Goal: Task Accomplishment & Management: Complete application form

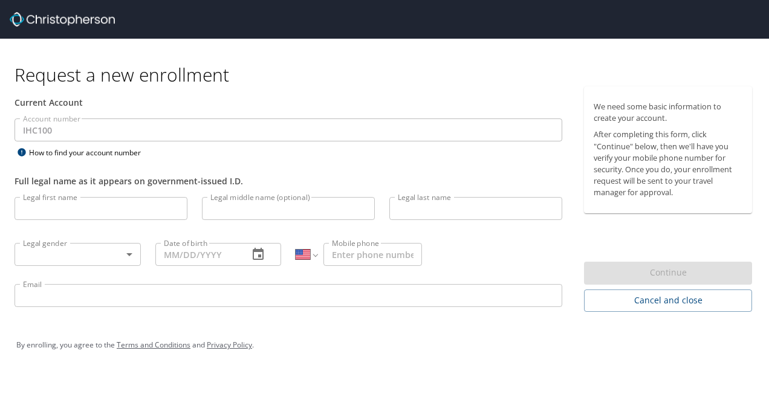
select select "US"
click at [72, 206] on input "Legal first name" at bounding box center [101, 208] width 173 height 23
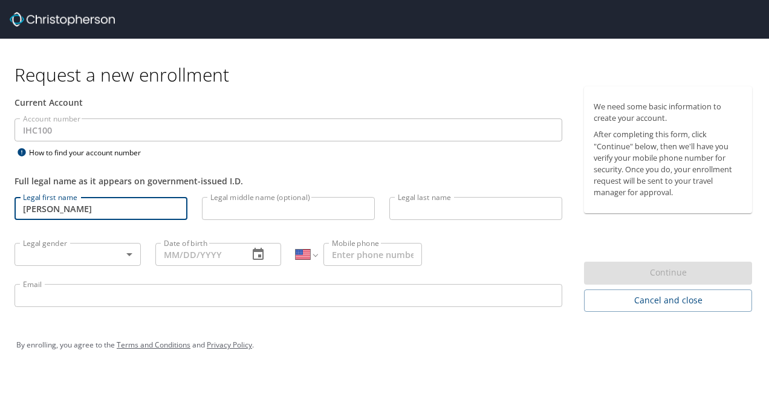
type input "[PERSON_NAME]"
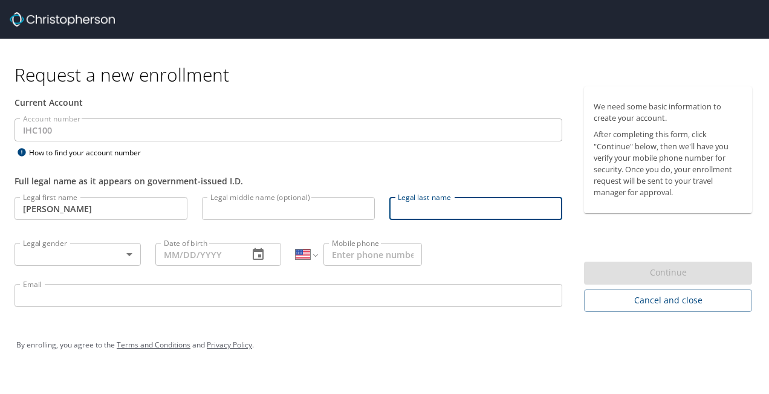
click at [431, 209] on input "Legal last name" at bounding box center [476, 208] width 173 height 23
type input "Delivuk"
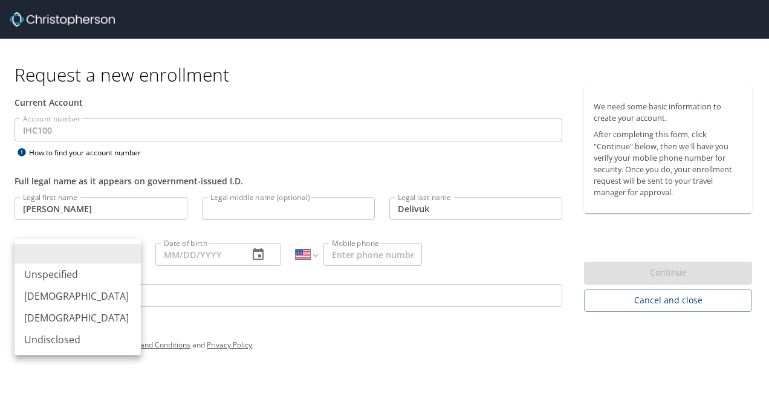
click at [123, 259] on body "Request a new enrollment Current Account Account number IHC100 Account number H…" at bounding box center [384, 197] width 769 height 394
click at [84, 319] on li "[DEMOGRAPHIC_DATA]" at bounding box center [78, 318] width 126 height 22
type input "[DEMOGRAPHIC_DATA]"
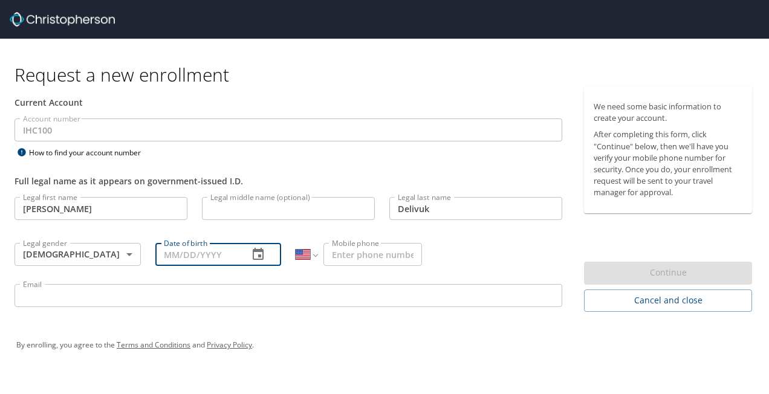
click at [215, 258] on input "Date of birth" at bounding box center [197, 254] width 84 height 23
type input "[DATE]"
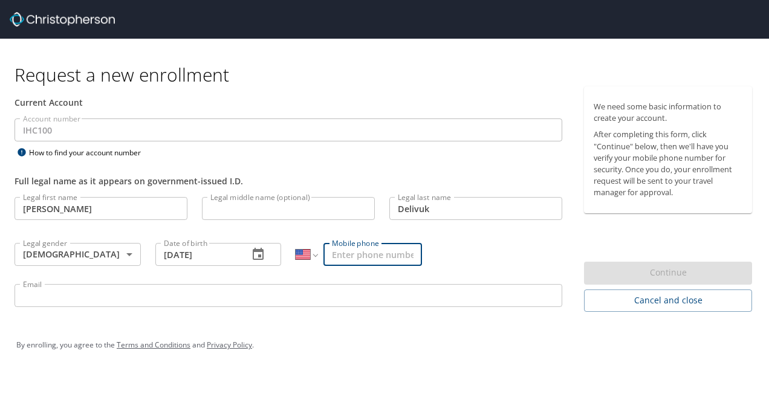
click at [349, 250] on input "Mobile phone" at bounding box center [373, 254] width 99 height 23
type input "[PHONE_NUMBER]"
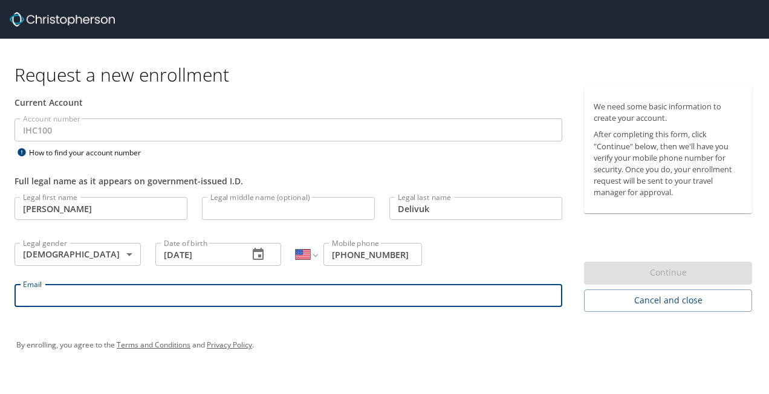
click at [219, 298] on input "Email" at bounding box center [289, 295] width 548 height 23
type input "[PERSON_NAME][EMAIL_ADDRESS][PERSON_NAME][DOMAIN_NAME]"
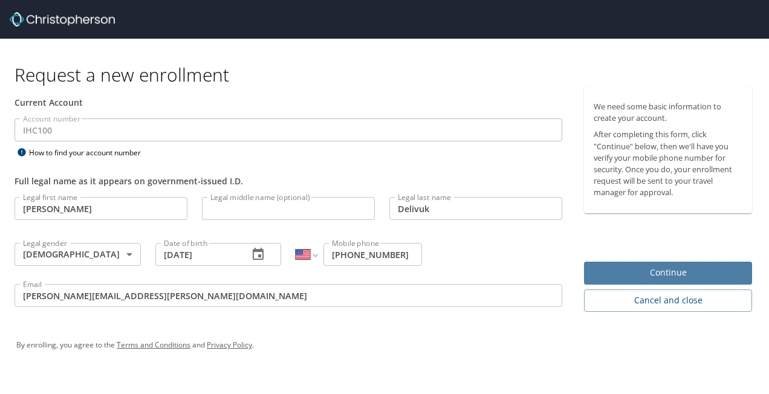
click at [612, 270] on span "Continue" at bounding box center [668, 273] width 149 height 15
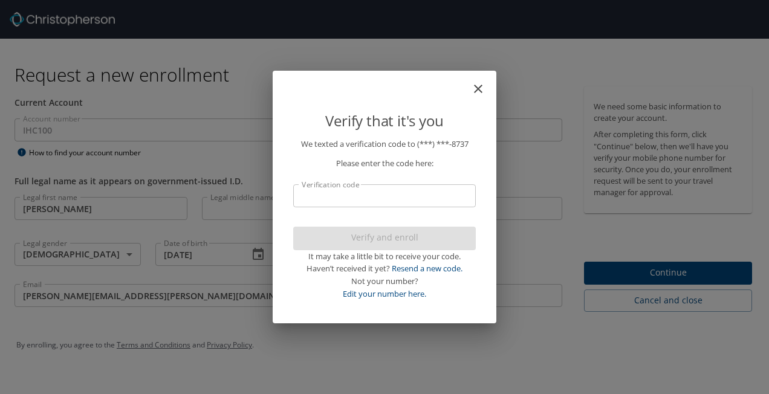
click at [365, 205] on input "Verification code" at bounding box center [384, 195] width 183 height 23
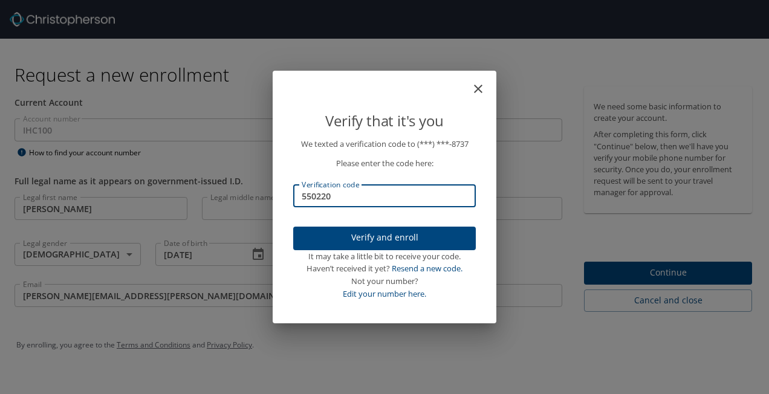
type input "550220"
click at [376, 240] on span "Verify and enroll" at bounding box center [384, 237] width 163 height 15
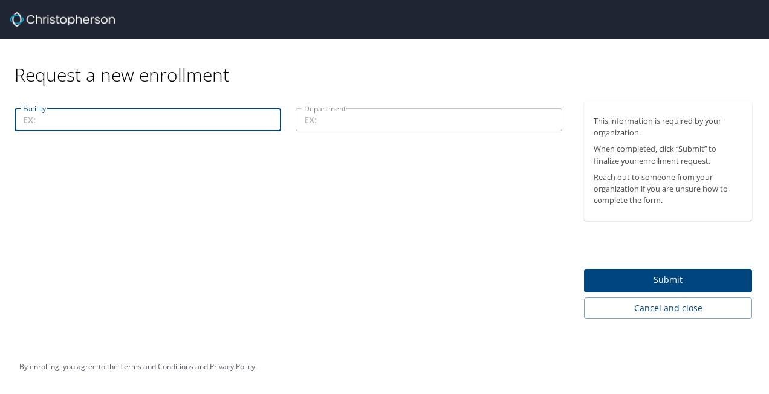
click at [140, 126] on input "Facility" at bounding box center [148, 119] width 267 height 23
type input "La Canada"
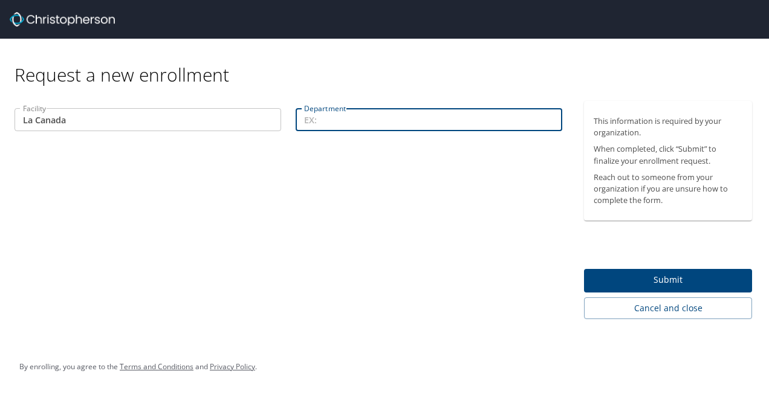
click at [335, 123] on input "Department" at bounding box center [429, 119] width 267 height 23
type input "M"
type input "O"
type input "Hematology oncology"
click at [604, 279] on span "Submit" at bounding box center [668, 280] width 149 height 15
